Goal: Information Seeking & Learning: Learn about a topic

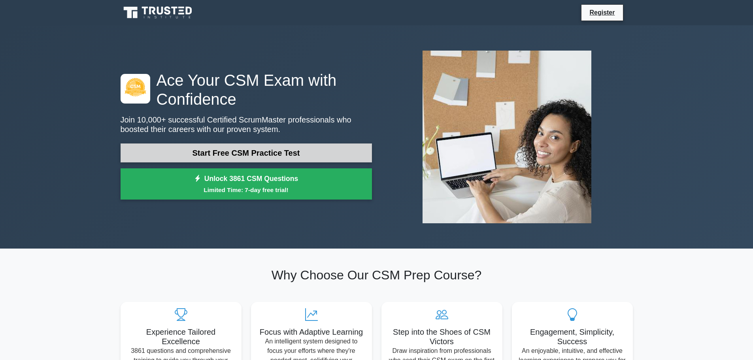
click at [256, 152] on link "Start Free CSM Practice Test" at bounding box center [246, 152] width 251 height 19
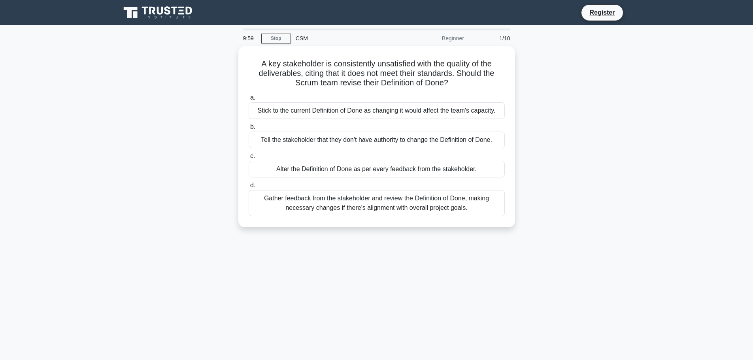
click at [56, 190] on main "9:59 Stop CSM Beginner 1/10 A key stakeholder is consistently unsatisfied with …" at bounding box center [376, 225] width 753 height 401
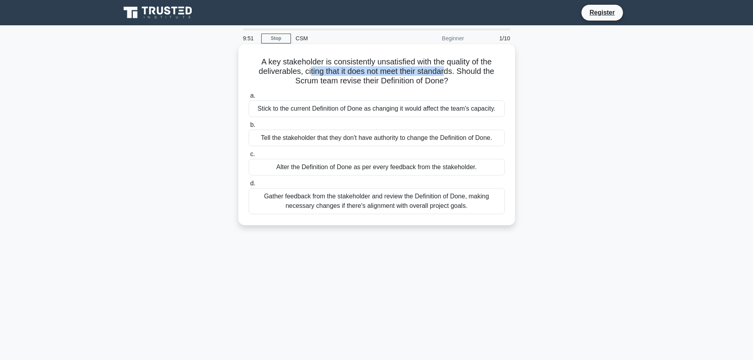
drag, startPoint x: 307, startPoint y: 69, endPoint x: 447, endPoint y: 75, distance: 140.4
click at [447, 75] on h5 "A key stakeholder is consistently unsatisfied with the quality of the deliverab…" at bounding box center [377, 71] width 258 height 29
click at [372, 89] on div "A key stakeholder is consistently unsatisfied with the quality of the deliverab…" at bounding box center [376, 134] width 270 height 175
drag, startPoint x: 305, startPoint y: 84, endPoint x: 452, endPoint y: 87, distance: 147.0
click at [452, 87] on div "A key stakeholder is consistently unsatisfied with the quality of the deliverab…" at bounding box center [376, 134] width 270 height 175
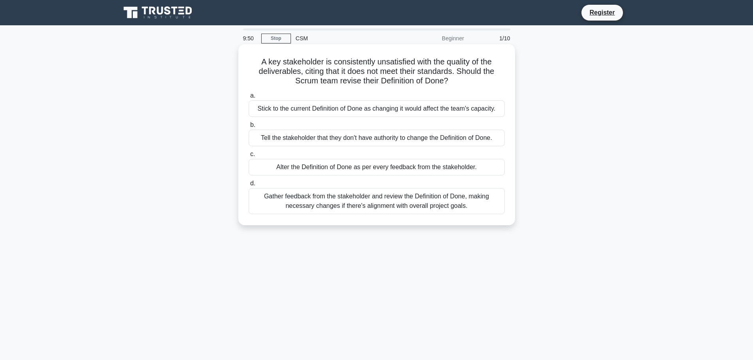
click at [454, 88] on div "A key stakeholder is consistently unsatisfied with the quality of the deliverab…" at bounding box center [376, 134] width 270 height 175
click at [362, 170] on div "Alter the Definition of Done as per every feedback from the stakeholder." at bounding box center [377, 167] width 256 height 17
click at [249, 157] on input "c. Alter the Definition of Done as per every feedback from the stakeholder." at bounding box center [249, 154] width 0 height 5
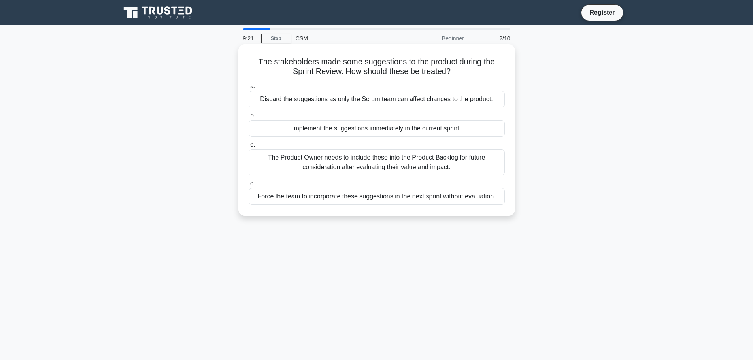
click at [373, 156] on div "The Product Owner needs to include these into the Product Backlog for future co…" at bounding box center [377, 162] width 256 height 26
click at [249, 147] on input "c. The Product Owner needs to include these into the Product Backlog for future…" at bounding box center [249, 144] width 0 height 5
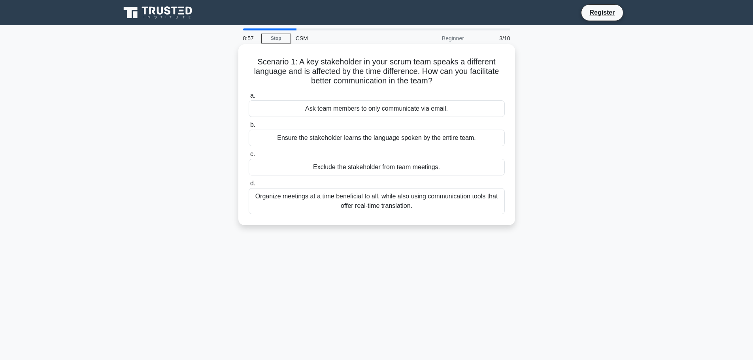
click at [409, 205] on div "Organize meetings at a time beneficial to all, while also using communication t…" at bounding box center [377, 201] width 256 height 26
click at [249, 186] on input "d. Organize meetings at a time beneficial to all, while also using communicatio…" at bounding box center [249, 183] width 0 height 5
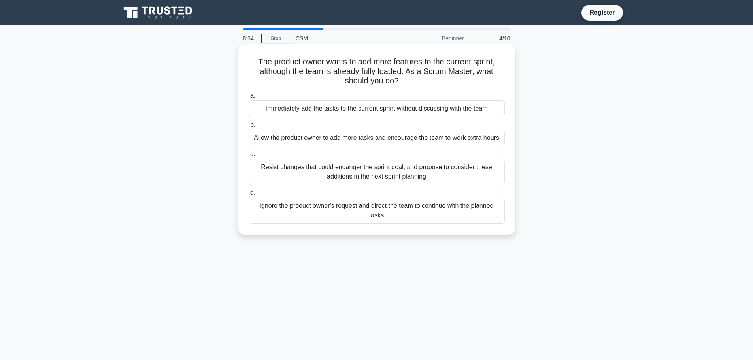
click at [379, 171] on div "Resist changes that could endanger the sprint goal, and propose to consider the…" at bounding box center [377, 172] width 256 height 26
click at [249, 157] on input "c. Resist changes that could endanger the sprint goal, and propose to consider …" at bounding box center [249, 154] width 0 height 5
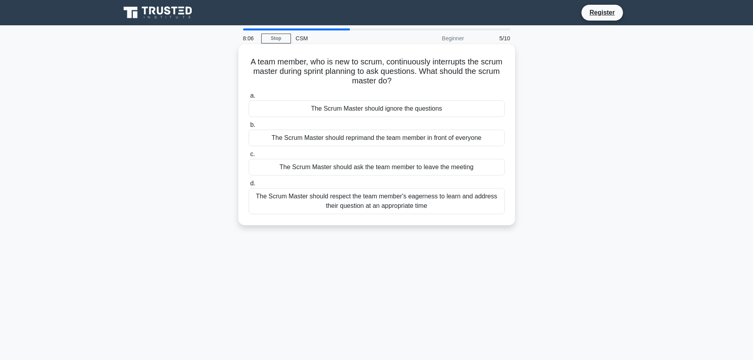
click at [449, 200] on div "The Scrum Master should respect the team member's eagerness to learn and addres…" at bounding box center [377, 201] width 256 height 26
click at [249, 186] on input "d. The Scrum Master should respect the team member's eagerness to learn and add…" at bounding box center [249, 183] width 0 height 5
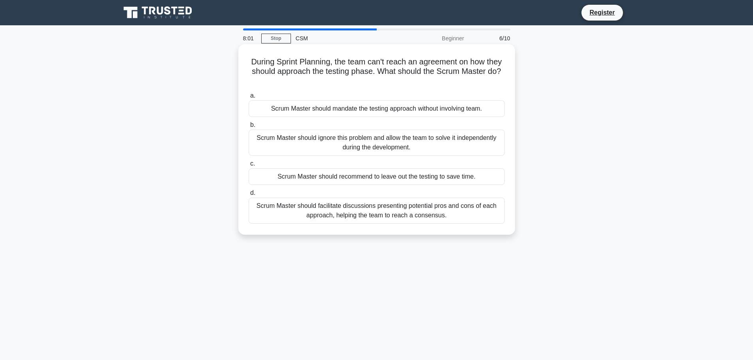
drag, startPoint x: 281, startPoint y: 70, endPoint x: 396, endPoint y: 77, distance: 114.5
click at [396, 77] on h5 "During Sprint Planning, the team can't reach an agreement on how they should ap…" at bounding box center [377, 71] width 258 height 29
click at [392, 93] on label "a. Scrum Master should mandate the testing approach without involving team." at bounding box center [377, 104] width 256 height 26
click at [249, 93] on input "a. Scrum Master should mandate the testing approach without involving team." at bounding box center [249, 95] width 0 height 5
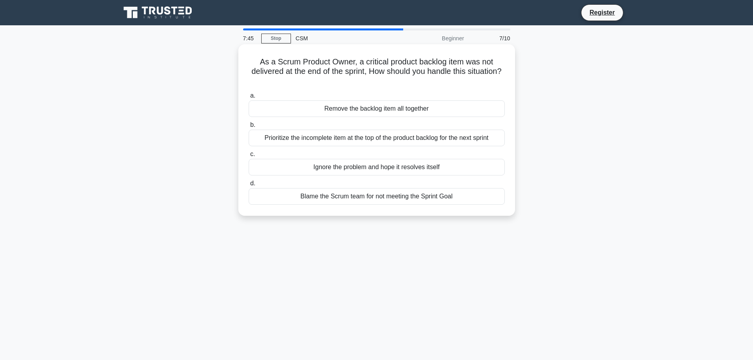
click at [379, 136] on div "Prioritize the incomplete item at the top of the product backlog for the next s…" at bounding box center [377, 138] width 256 height 17
click at [249, 128] on input "b. Prioritize the incomplete item at the top of the product backlog for the nex…" at bounding box center [249, 125] width 0 height 5
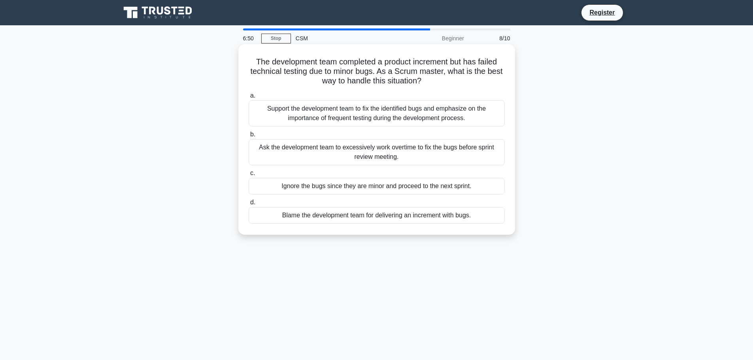
click at [368, 120] on div "Support the development team to fix the identified bugs and emphasize on the im…" at bounding box center [377, 113] width 256 height 26
click at [249, 98] on input "a. Support the development team to fix the identified bugs and emphasize on the…" at bounding box center [249, 95] width 0 height 5
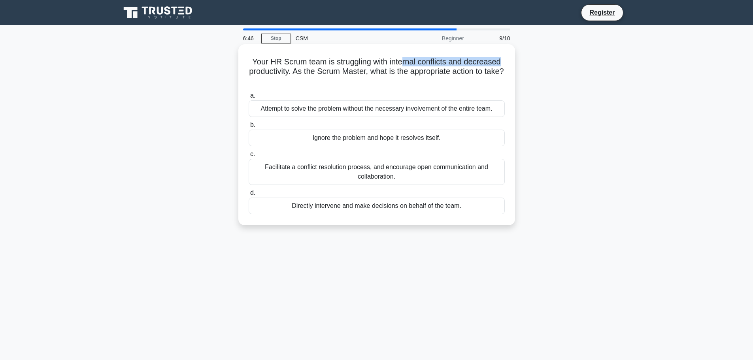
drag, startPoint x: 405, startPoint y: 62, endPoint x: 507, endPoint y: 63, distance: 102.0
click at [507, 63] on div "Your HR Scrum team is struggling with internal conflicts and decreased producti…" at bounding box center [376, 134] width 270 height 175
click at [367, 171] on div "Facilitate a conflict resolution process, and encourage open communication and …" at bounding box center [377, 172] width 256 height 26
click at [249, 157] on input "c. Facilitate a conflict resolution process, and encourage open communication a…" at bounding box center [249, 154] width 0 height 5
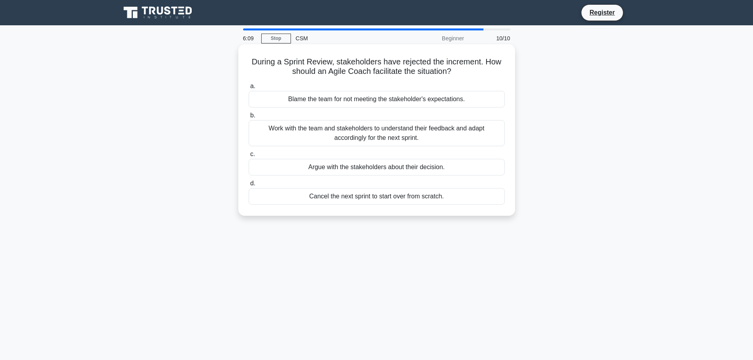
click at [408, 134] on div "Work with the team and stakeholders to understand their feedback and adapt acco…" at bounding box center [377, 133] width 256 height 26
click at [249, 118] on input "b. Work with the team and stakeholders to understand their feedback and adapt a…" at bounding box center [249, 115] width 0 height 5
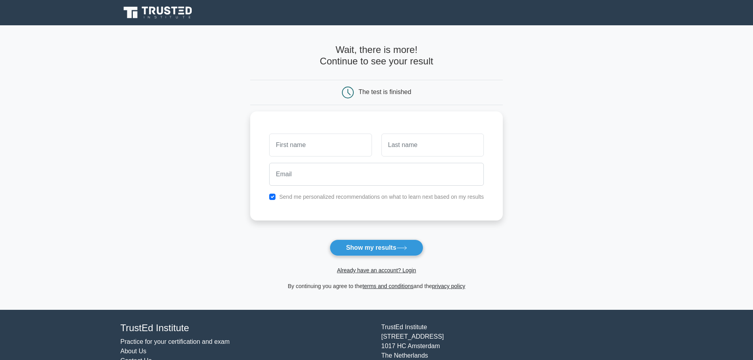
drag, startPoint x: 341, startPoint y: 48, endPoint x: 477, endPoint y: 54, distance: 135.3
click at [477, 54] on h4 "Wait, there is more! Continue to see your result" at bounding box center [376, 55] width 253 height 23
click at [488, 77] on form "Wait, there is more! Continue to see your result The test is finished and the" at bounding box center [376, 167] width 253 height 247
